Goal: Information Seeking & Learning: Learn about a topic

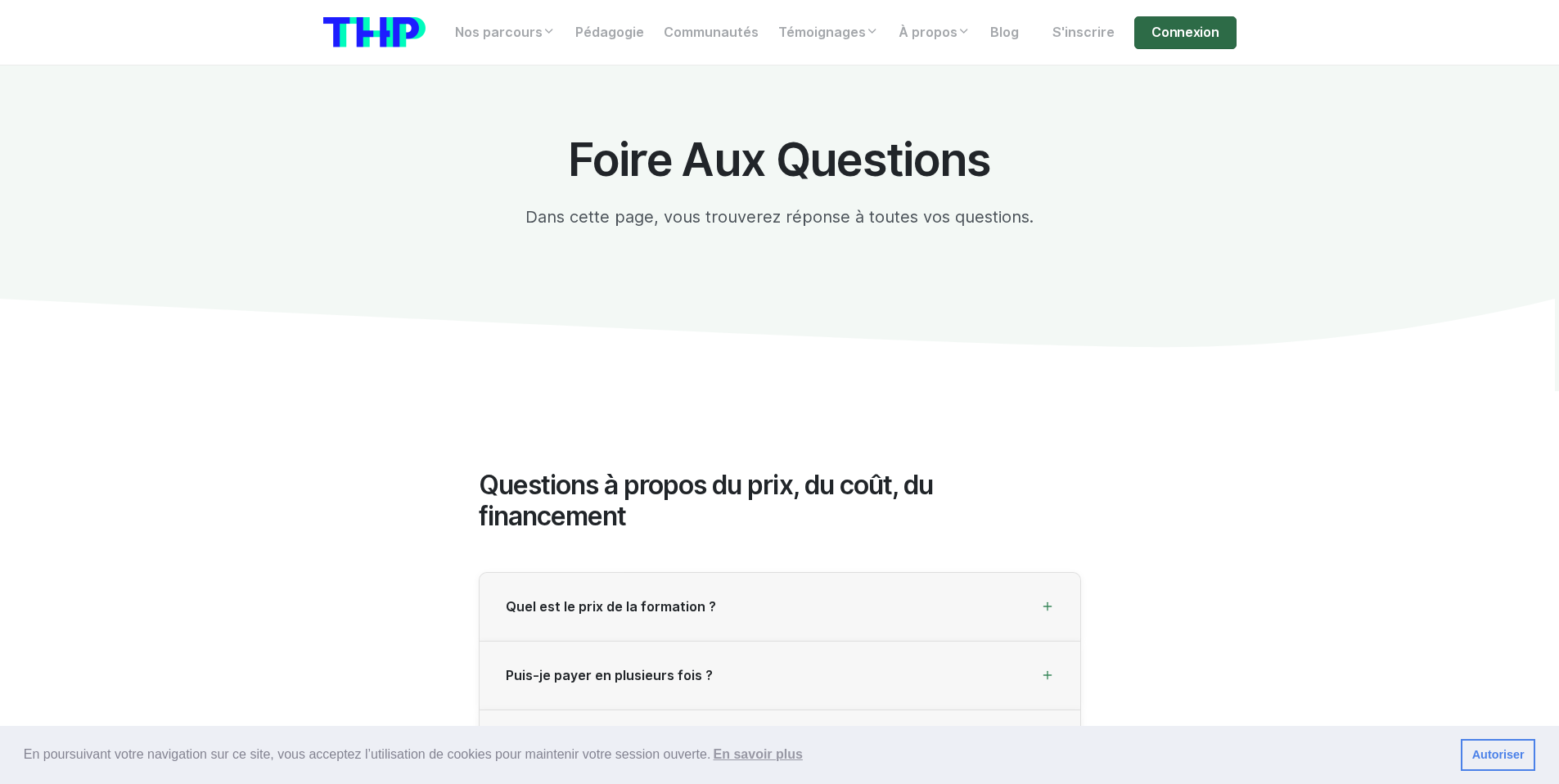
click at [1203, 37] on link "Connexion" at bounding box center [1185, 33] width 101 height 33
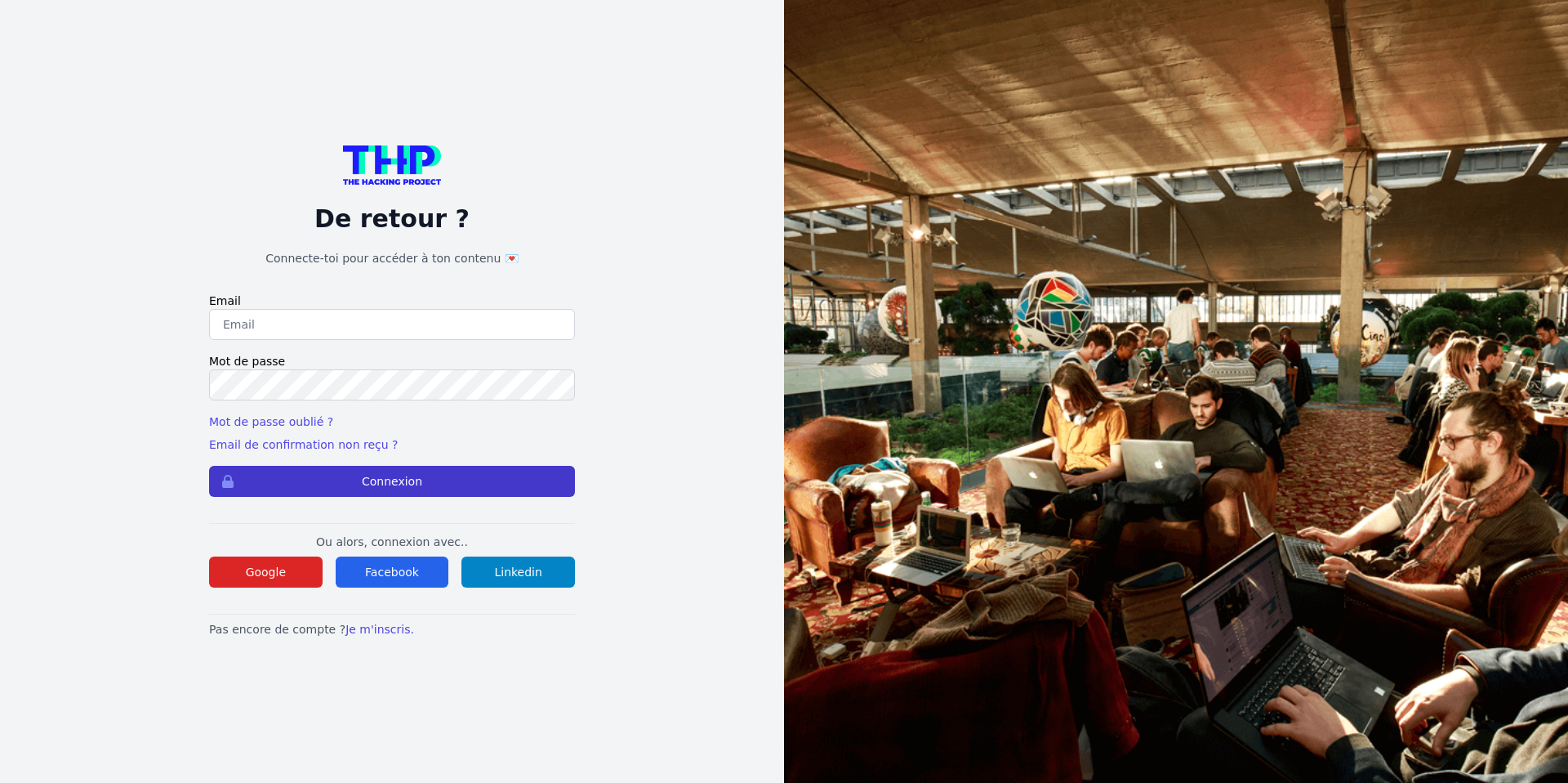
type input "Enzonatali75@gmail.com"
click at [482, 481] on button "Connexion" at bounding box center [391, 481] width 366 height 31
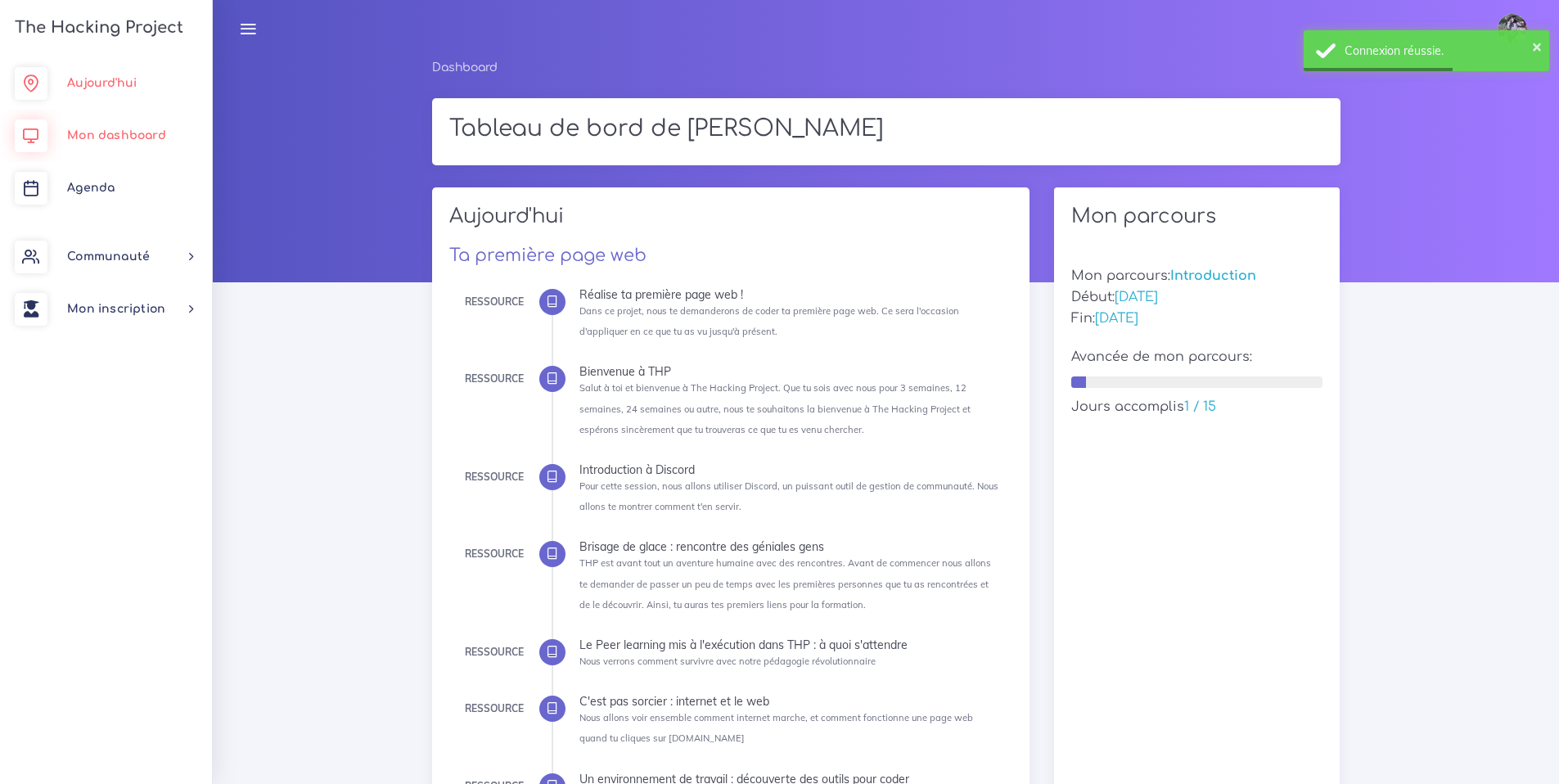
click at [142, 86] on link "Aujourd'hui" at bounding box center [106, 84] width 212 height 52
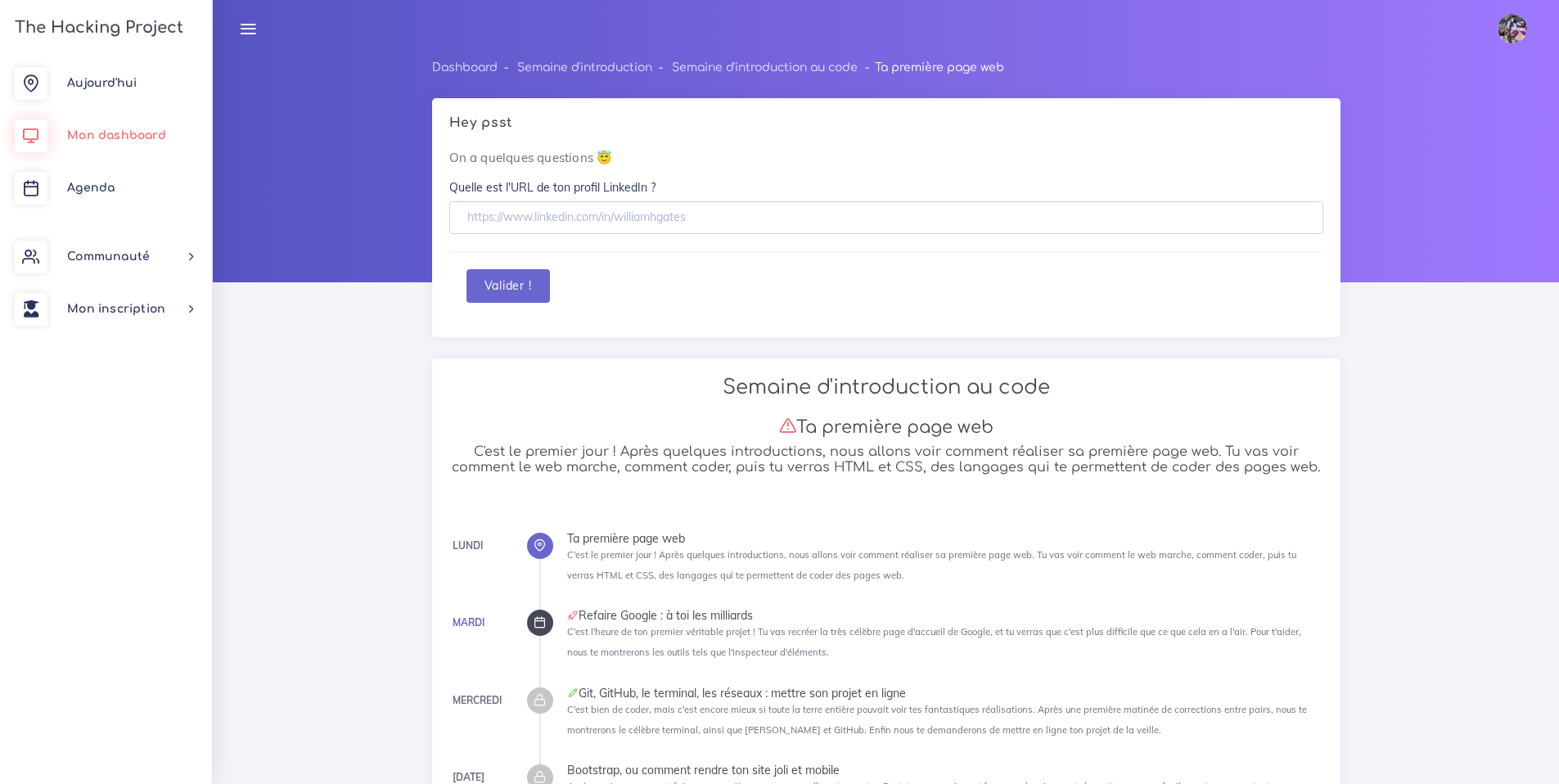
click at [153, 129] on span "Mon dashboard" at bounding box center [116, 135] width 99 height 12
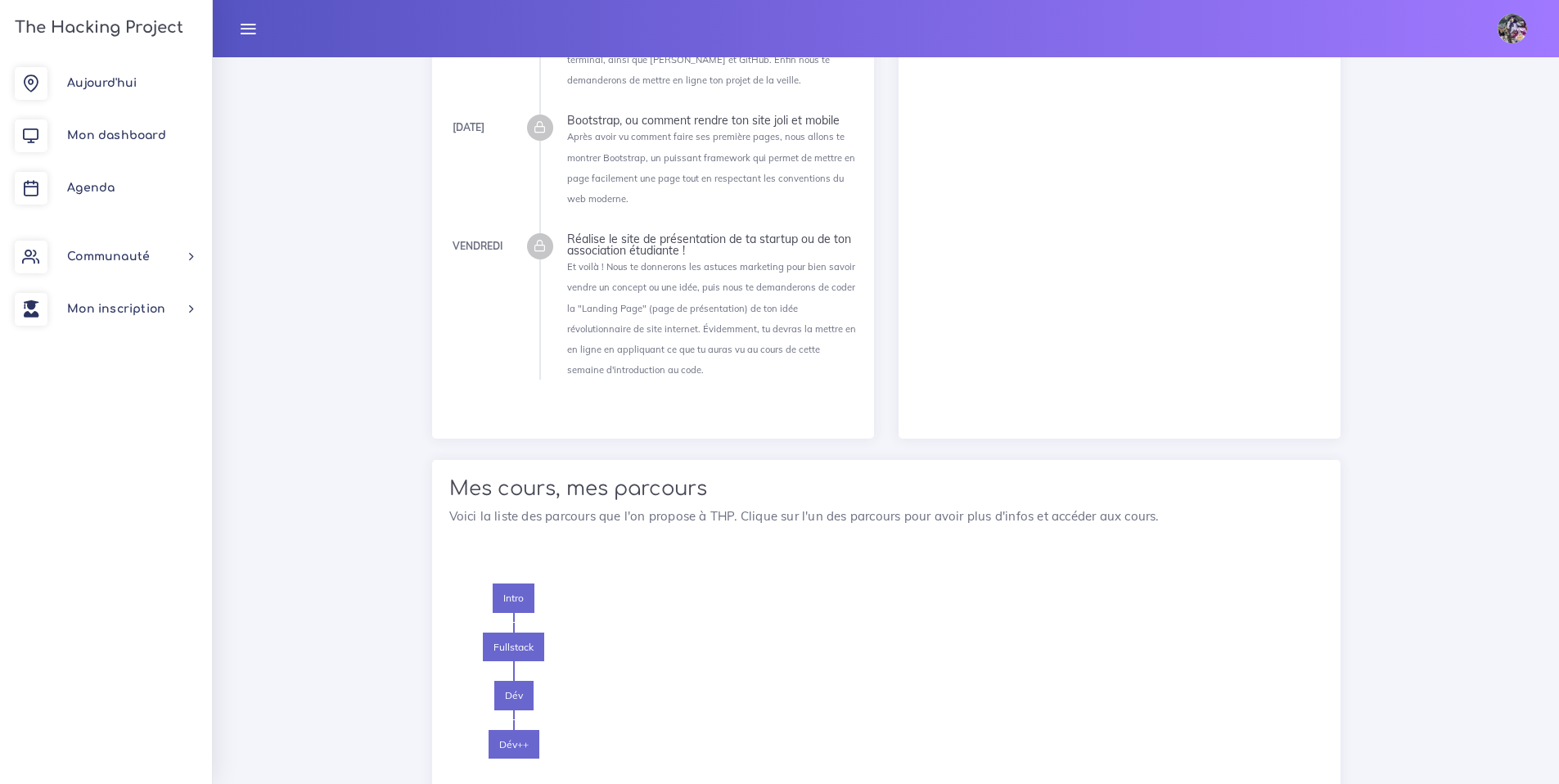
scroll to position [2117, 0]
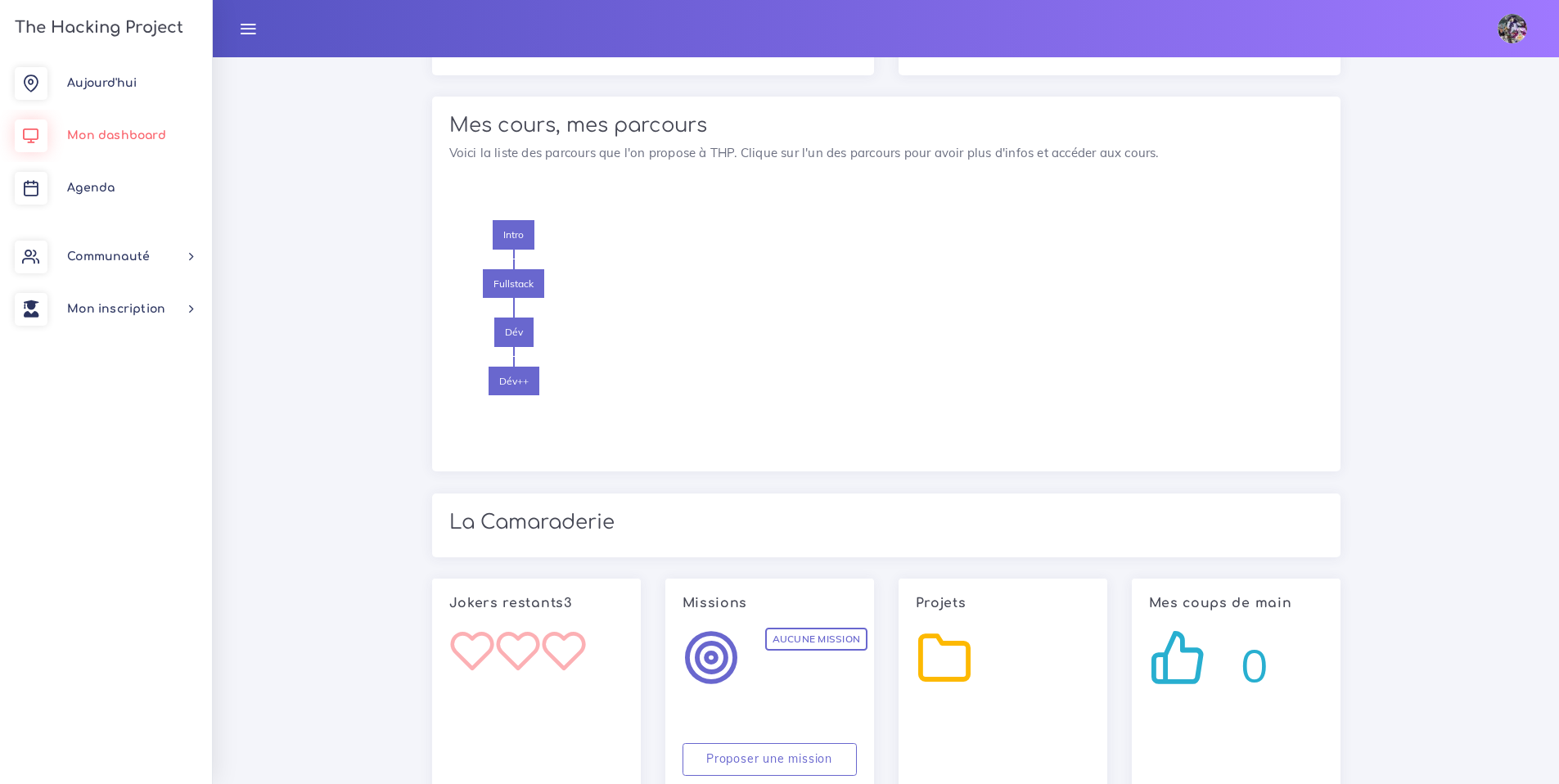
click at [151, 120] on link "Mon dashboard" at bounding box center [106, 136] width 212 height 52
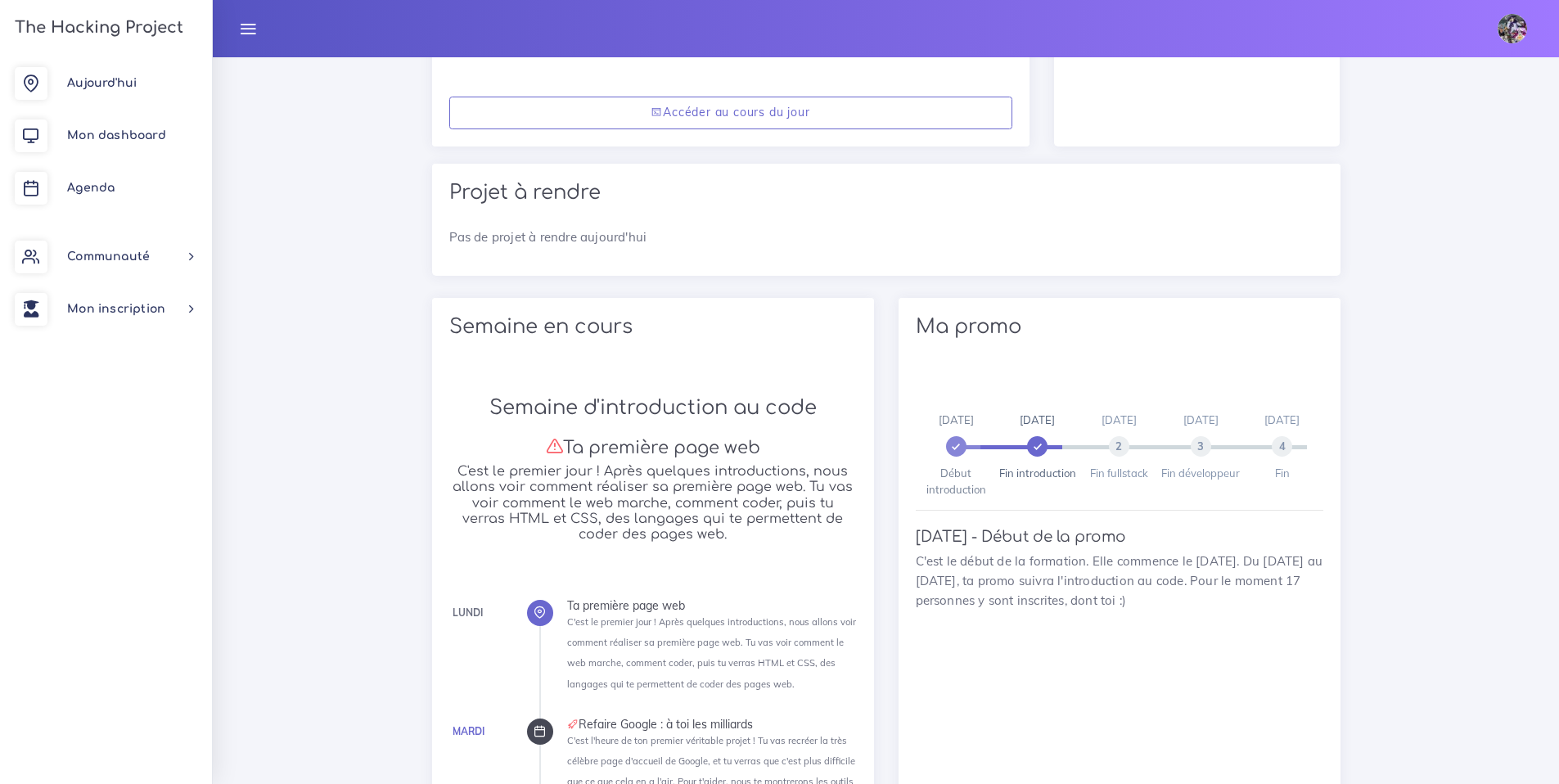
scroll to position [1096, 0]
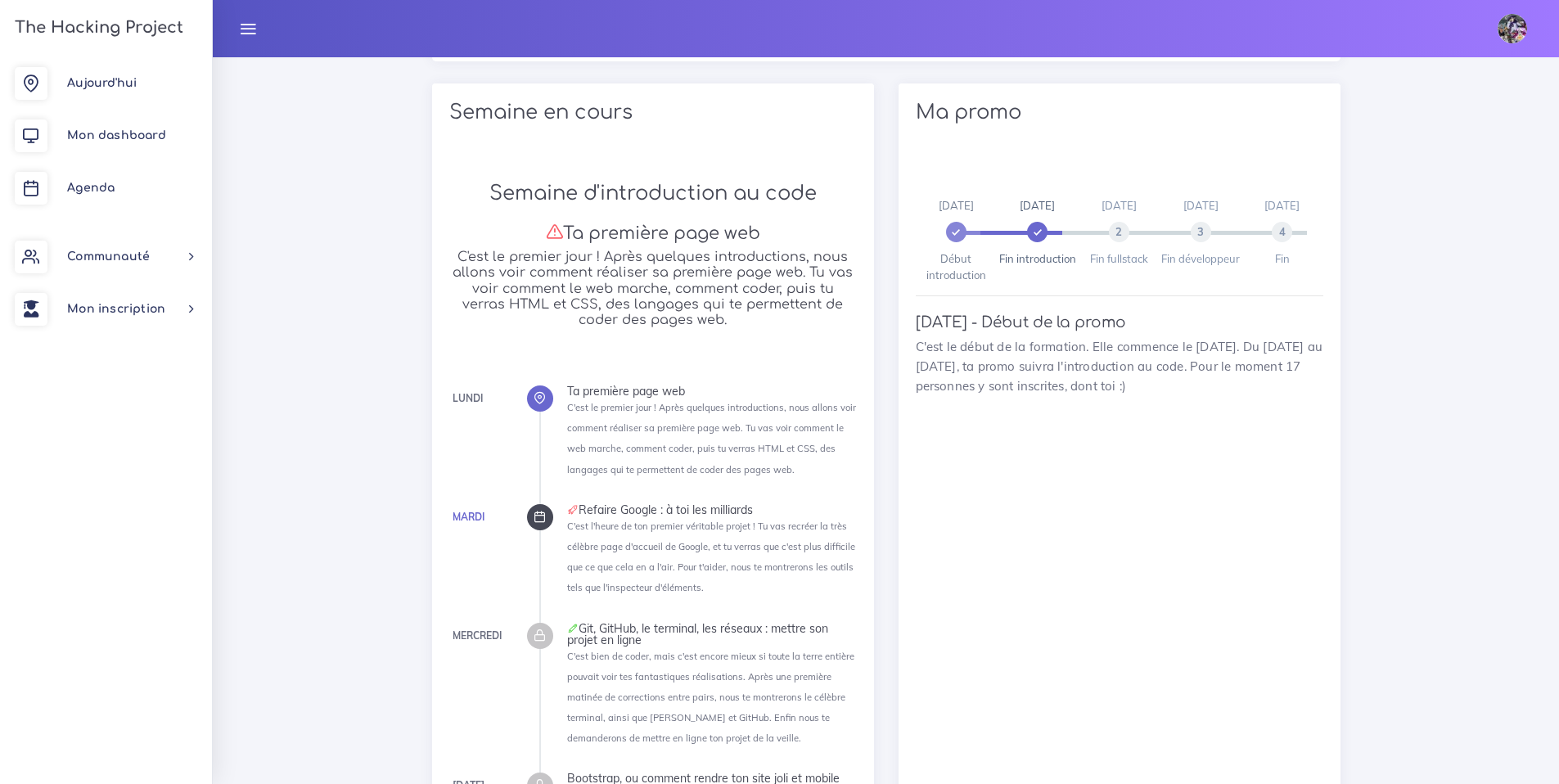
click at [549, 404] on div at bounding box center [540, 399] width 26 height 26
click at [126, 88] on span "Aujourd'hui" at bounding box center [101, 83] width 70 height 12
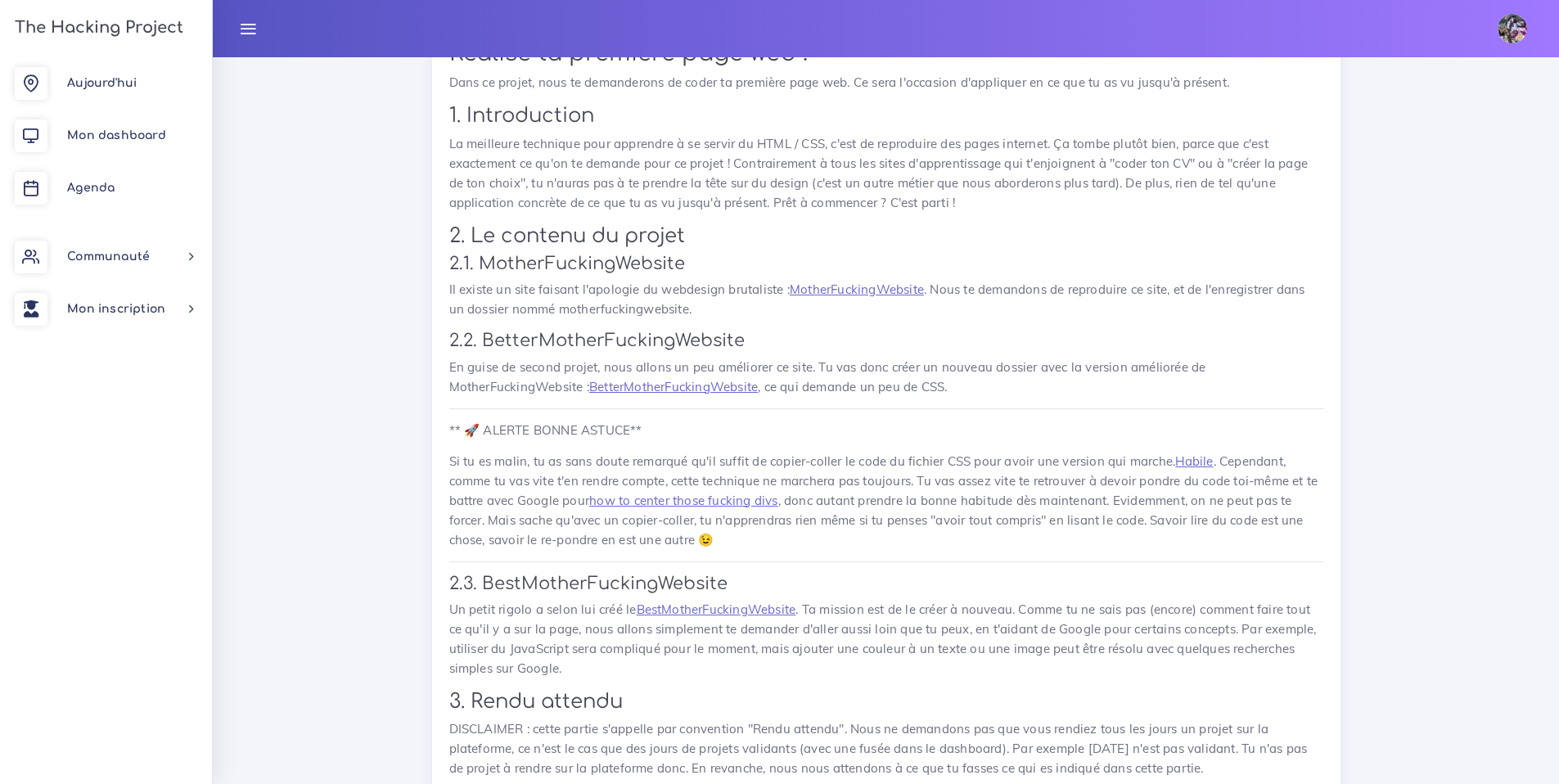
scroll to position [903, 0]
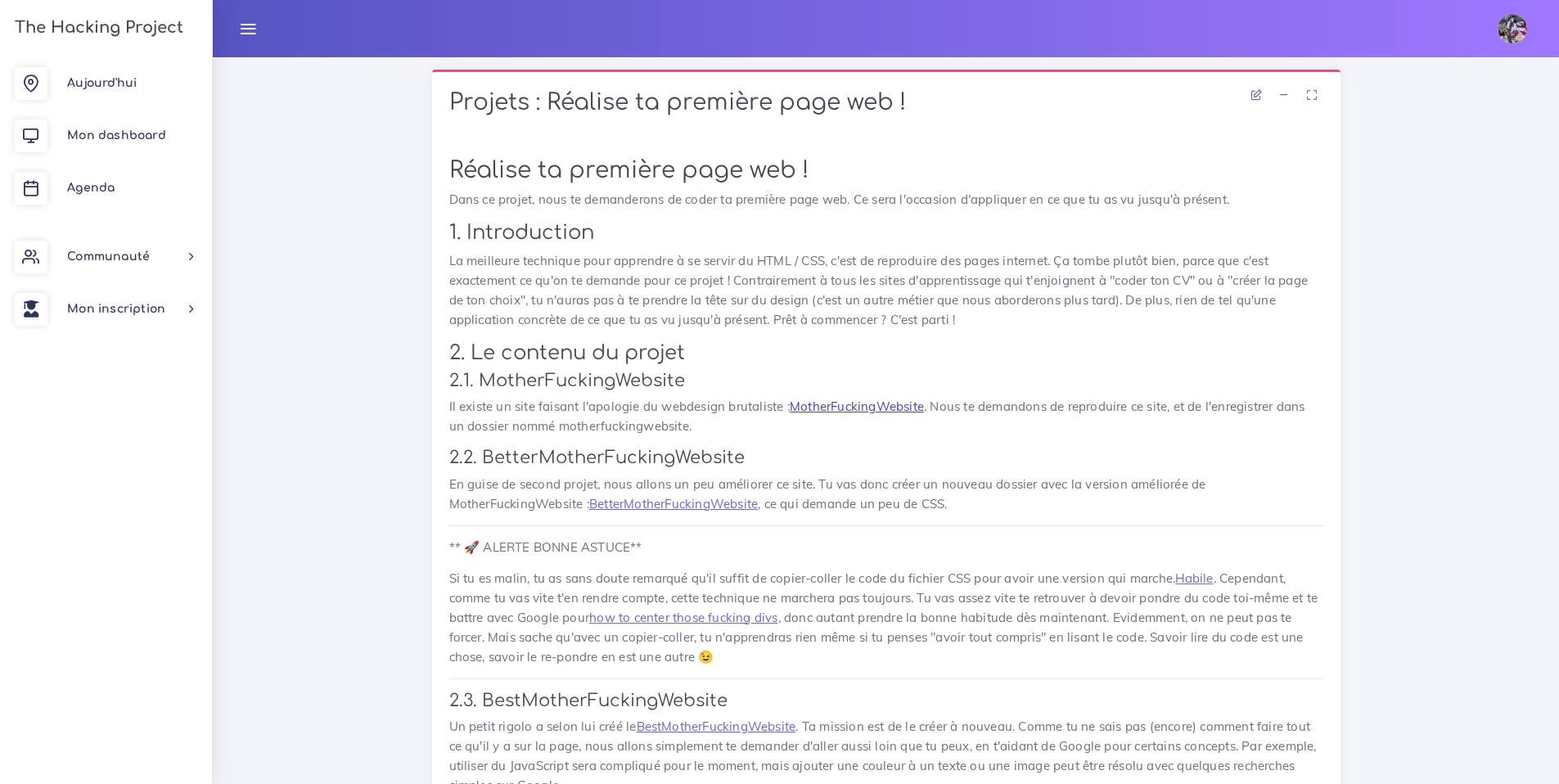
click at [874, 399] on link "MotherFuckingWebsite" at bounding box center [857, 406] width 134 height 16
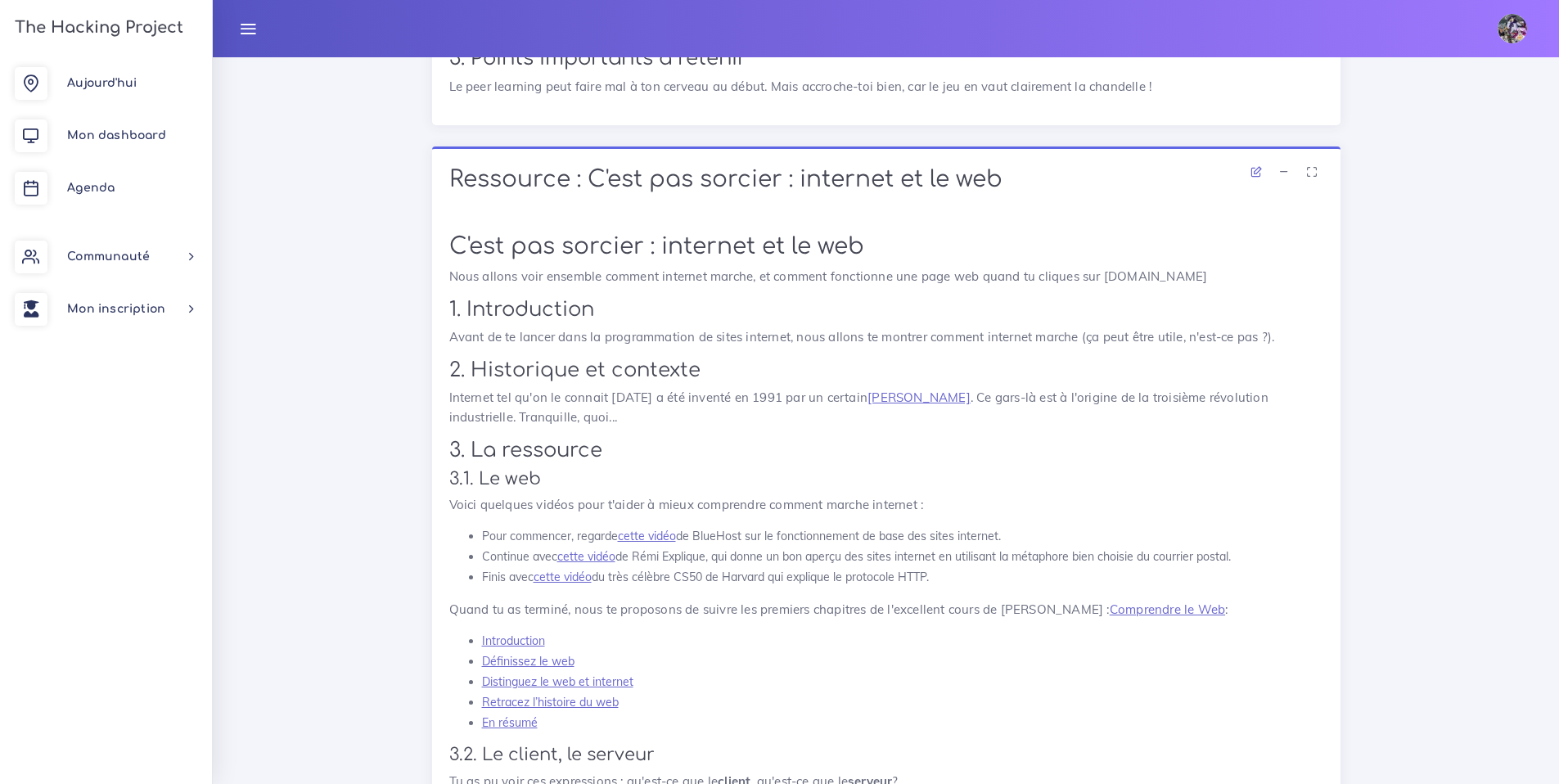
scroll to position [8411, 0]
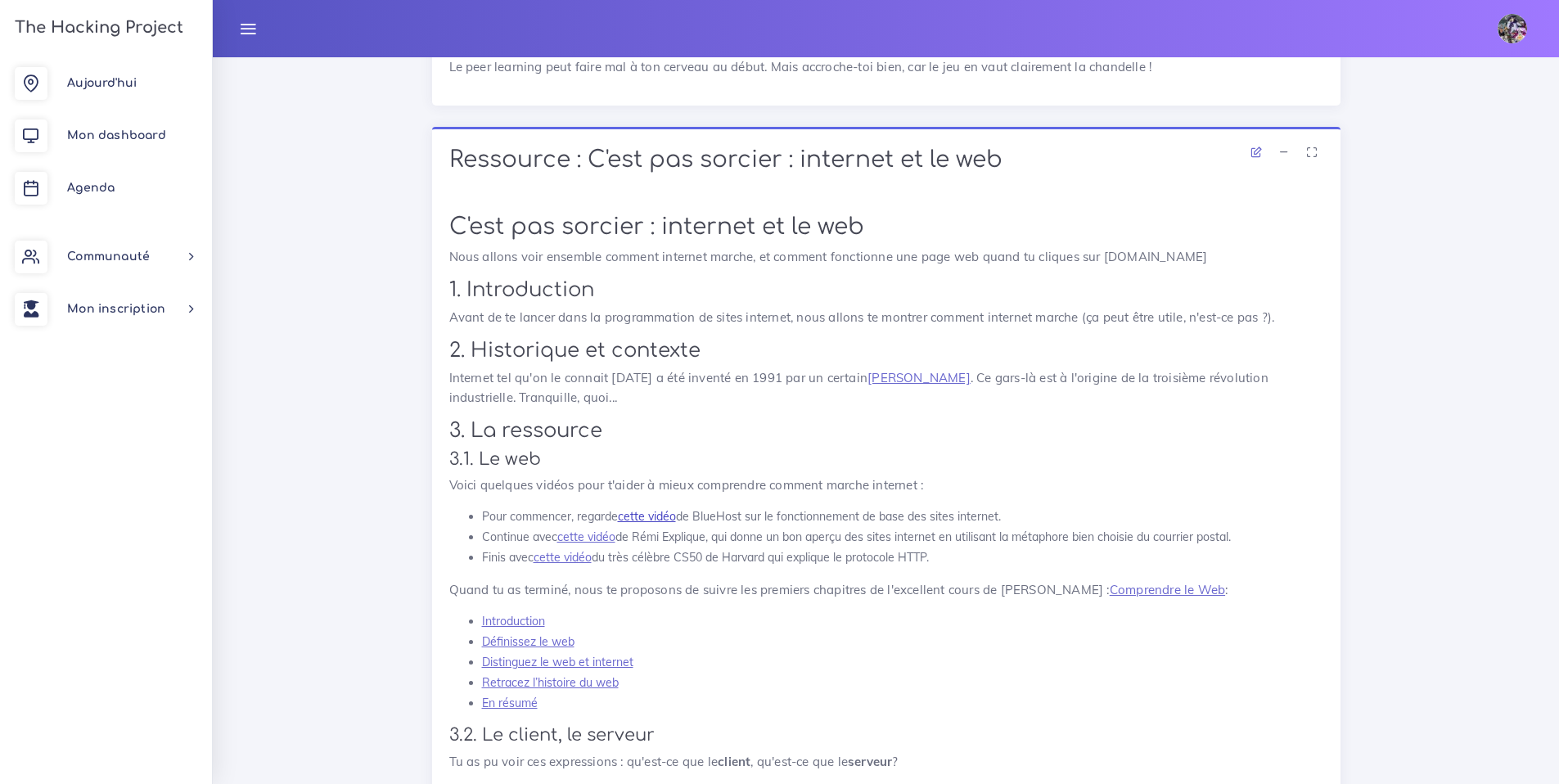
click at [655, 524] on link "cette vidéo" at bounding box center [647, 516] width 59 height 15
click at [594, 544] on link "cette vidéo" at bounding box center [586, 537] width 59 height 15
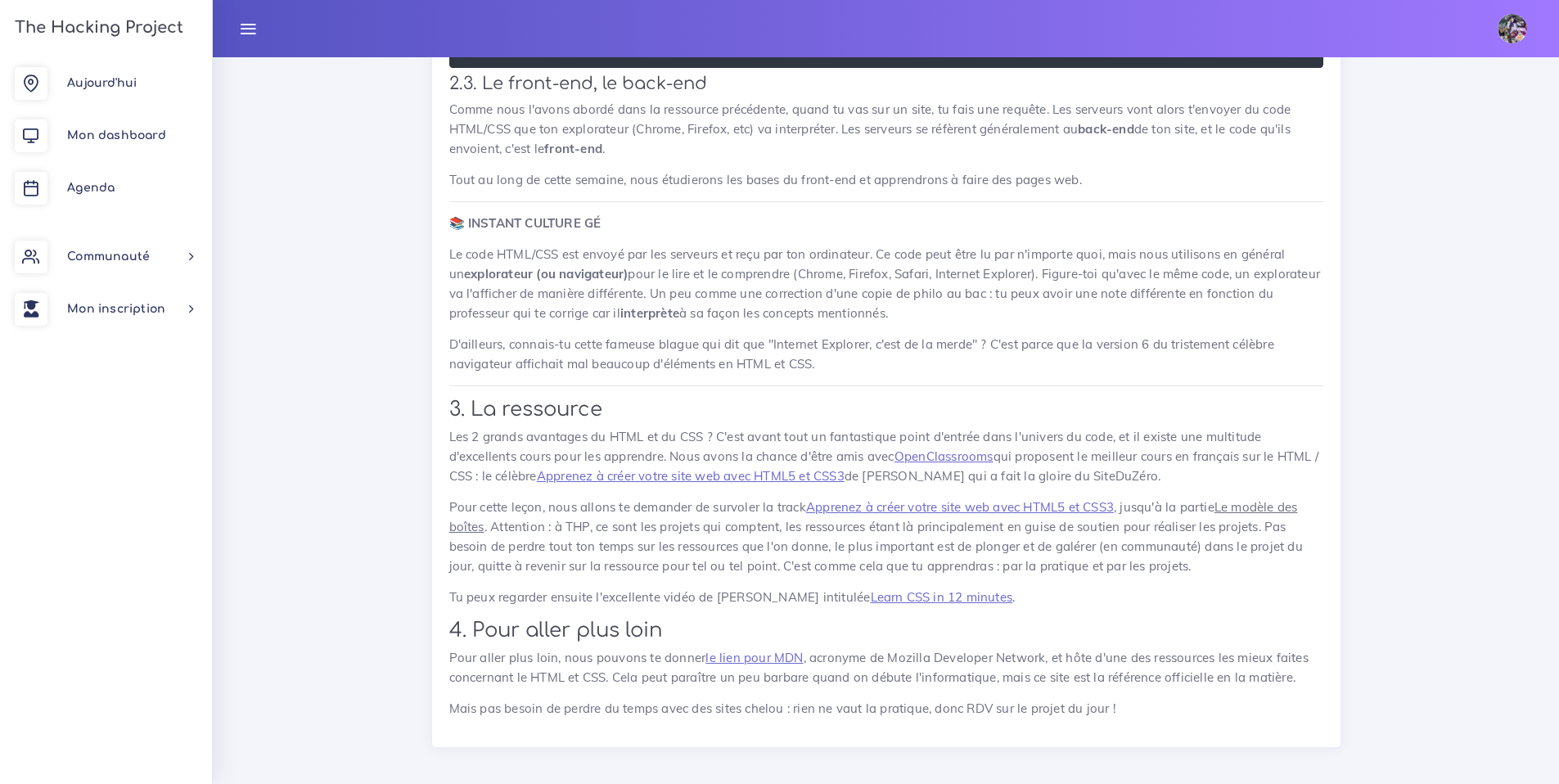
scroll to position [13303, 0]
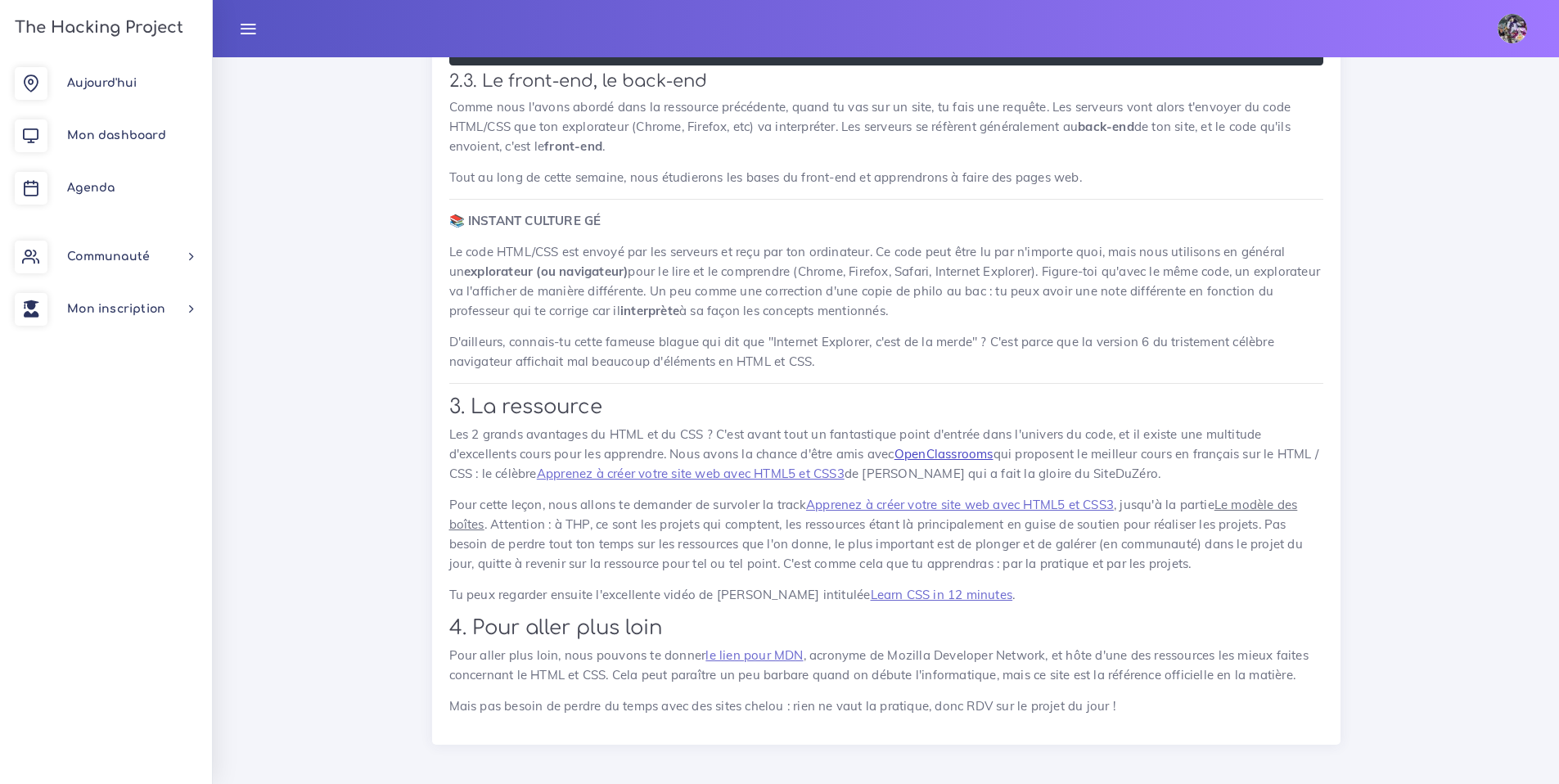
click at [965, 462] on link "OpenClassrooms" at bounding box center [944, 453] width 99 height 16
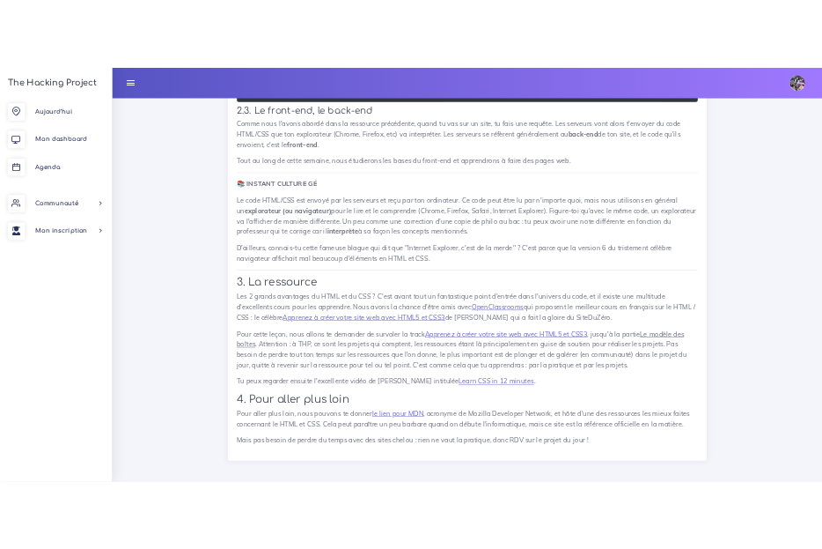
scroll to position [14339, 0]
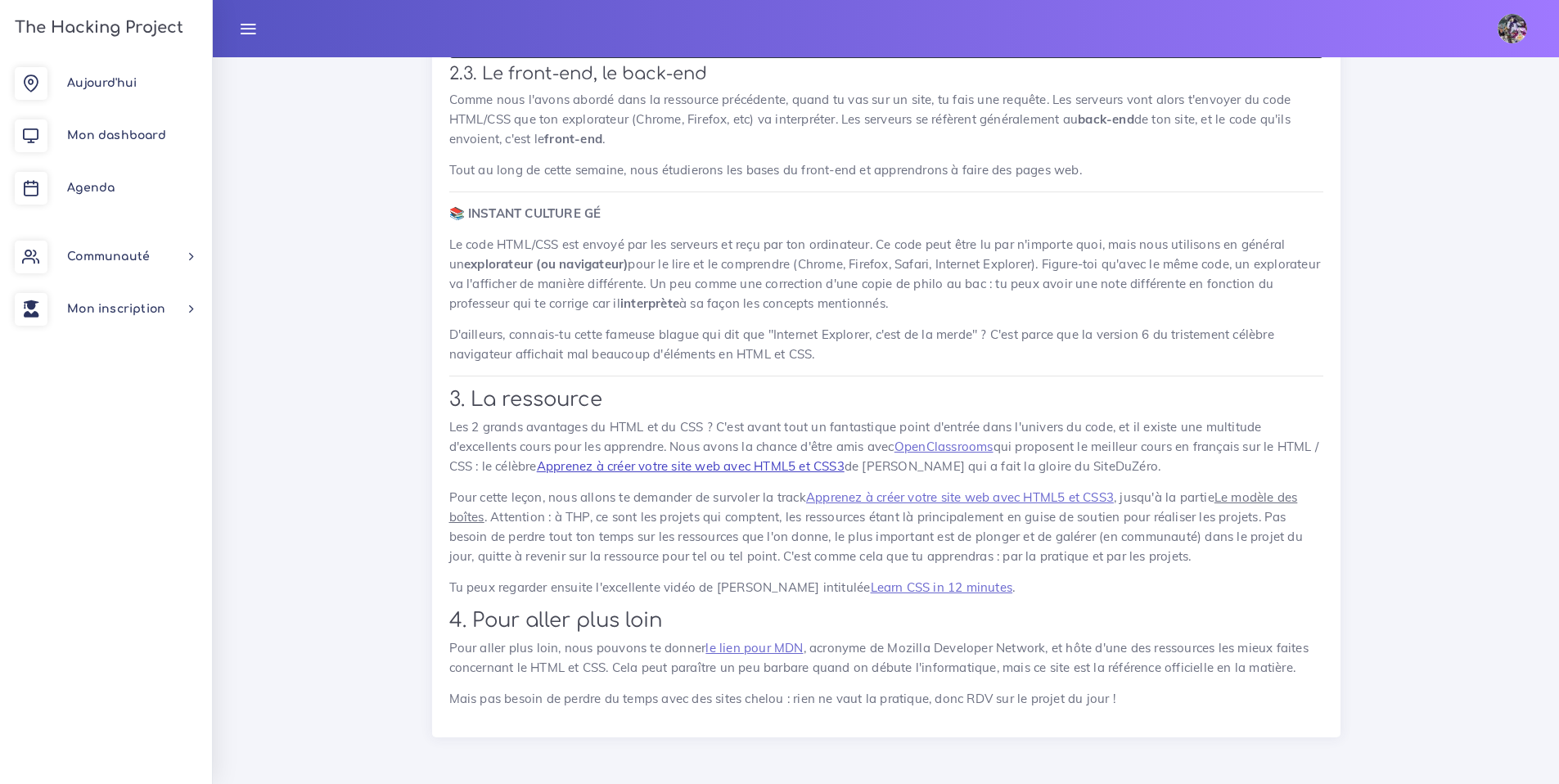
click at [806, 472] on link "Apprenez à créer votre site web avec HTML5 et CSS3" at bounding box center [690, 465] width 308 height 16
click at [853, 495] on link "Apprenez à créer votre site web avec HTML5 et CSS3" at bounding box center [959, 497] width 308 height 16
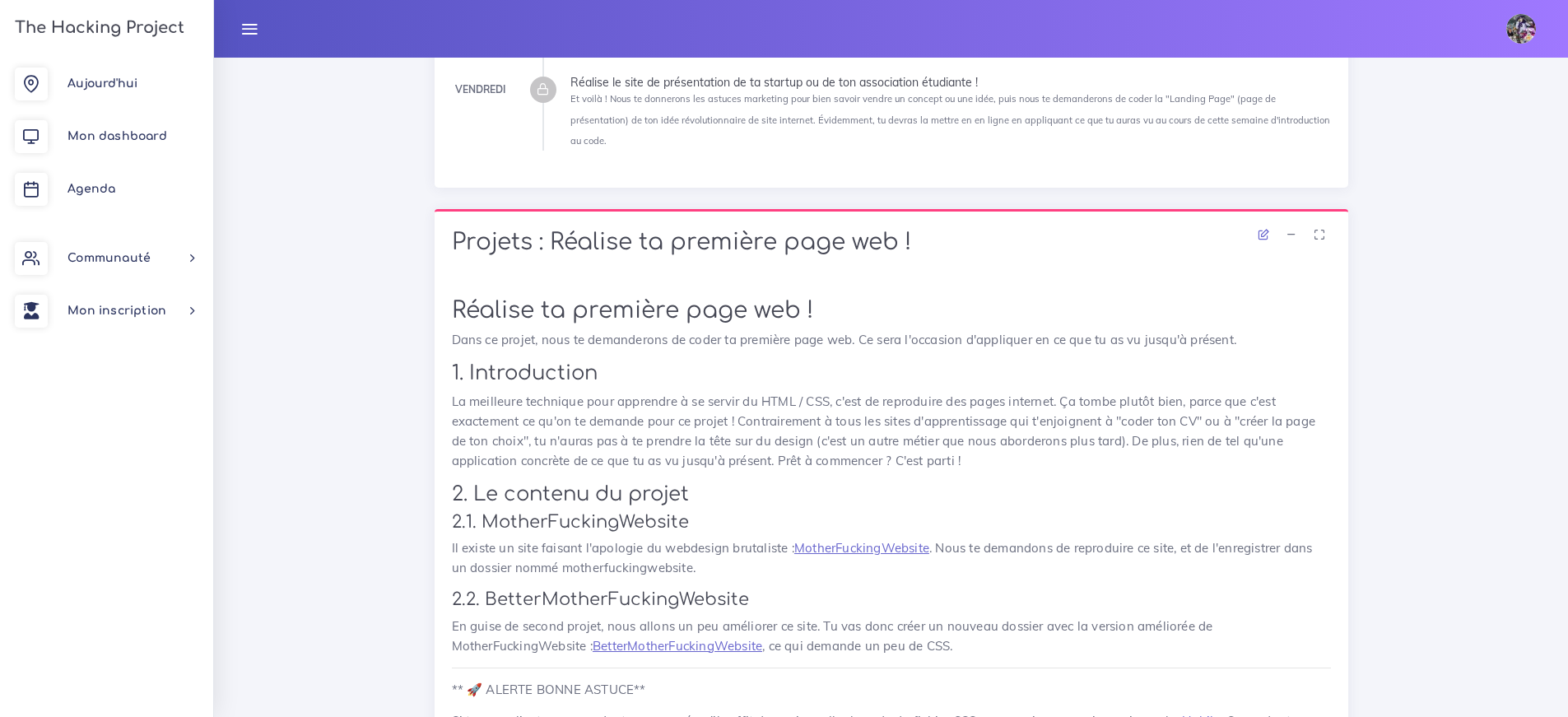
scroll to position [803, 0]
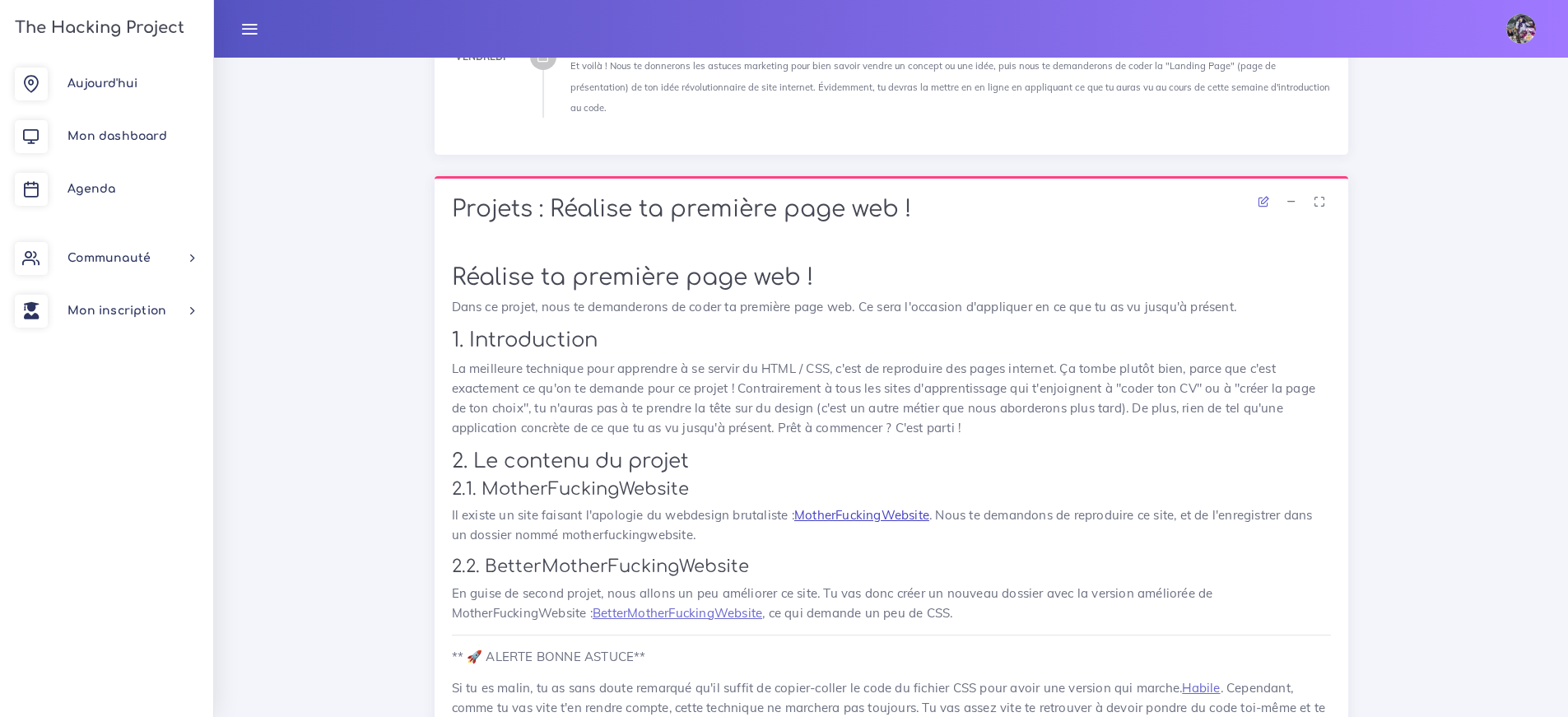
click at [830, 507] on link "MotherFuckingWebsite" at bounding box center [862, 514] width 135 height 16
